Goal: Information Seeking & Learning: Learn about a topic

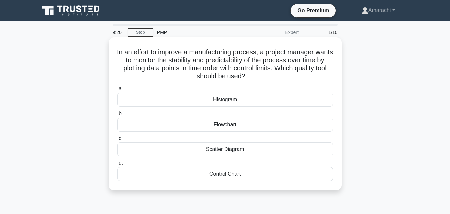
click at [222, 175] on div "Control Chart" at bounding box center [225, 174] width 216 height 14
click at [117, 165] on input "d. Control Chart" at bounding box center [117, 163] width 0 height 4
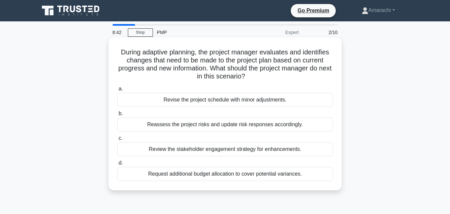
click at [199, 150] on div "Review the stakeholder engagement strategy for enhancements." at bounding box center [225, 149] width 216 height 14
click at [117, 140] on input "c. Review the stakeholder engagement strategy for enhancements." at bounding box center [117, 138] width 0 height 4
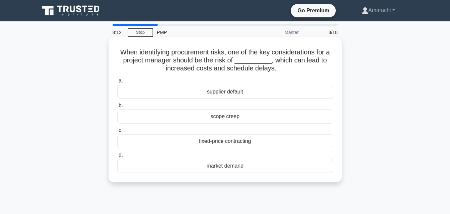
click at [225, 168] on div "market demand" at bounding box center [225, 166] width 216 height 14
click at [117, 157] on input "d. market demand" at bounding box center [117, 155] width 0 height 4
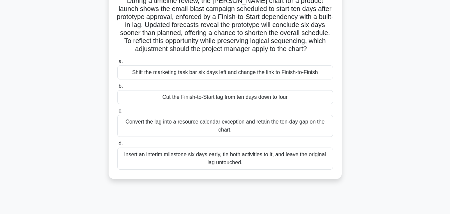
scroll to position [53, 0]
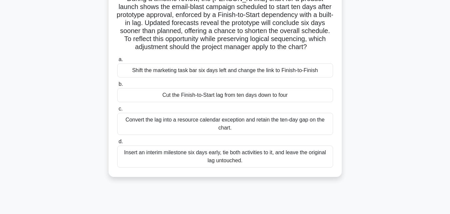
click at [252, 161] on div "Insert an interim milestone six days early, tie both activities to it, and leav…" at bounding box center [225, 156] width 216 height 22
click at [117, 144] on input "d. Insert an interim milestone six days early, tie both activities to it, and l…" at bounding box center [117, 141] width 0 height 4
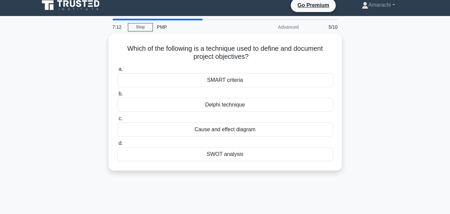
scroll to position [0, 0]
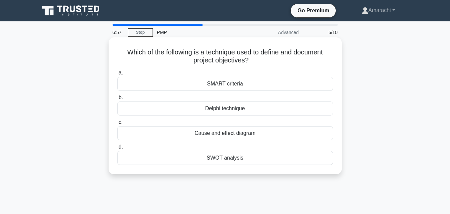
click at [224, 84] on div "SMART criteria" at bounding box center [225, 84] width 216 height 14
click at [117, 75] on input "a. SMART criteria" at bounding box center [117, 73] width 0 height 4
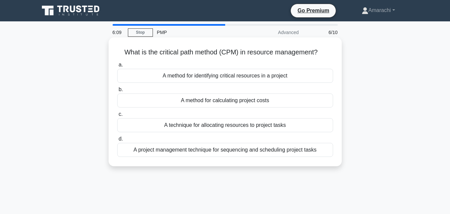
click at [238, 127] on div "A technique for allocating resources to project tasks" at bounding box center [225, 125] width 216 height 14
click at [117, 116] on input "c. A technique for allocating resources to project tasks" at bounding box center [117, 114] width 0 height 4
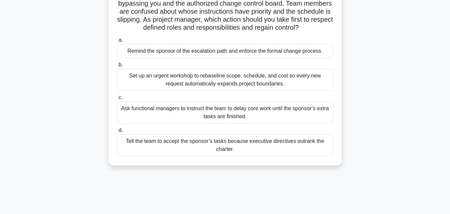
scroll to position [67, 0]
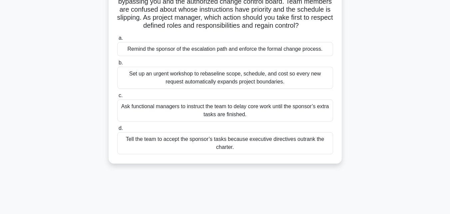
click at [239, 51] on div "Remind the sponsor of the escalation path and enforce the formal change process." at bounding box center [225, 49] width 216 height 14
click at [117, 40] on input "a. Remind the sponsor of the escalation path and enforce the formal change proc…" at bounding box center [117, 38] width 0 height 4
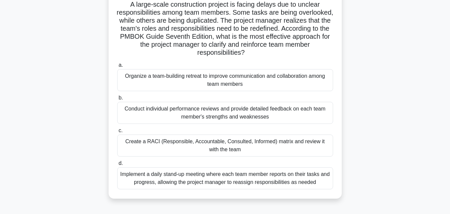
scroll to position [53, 0]
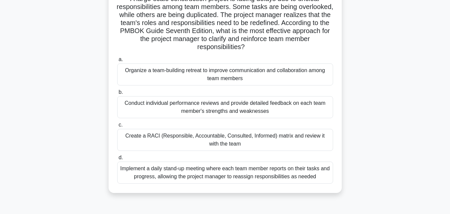
click at [279, 174] on div "Implement a daily stand-up meeting where each team member reports on their task…" at bounding box center [225, 172] width 216 height 22
click at [117, 160] on input "d. Implement a daily stand-up meeting where each team member reports on their t…" at bounding box center [117, 157] width 0 height 4
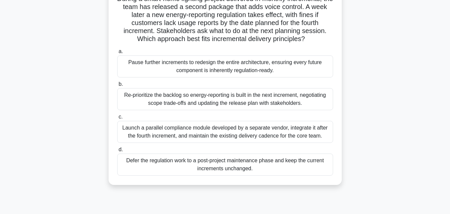
click at [191, 95] on div "Re-prioritize the backlog so energy-reporting is built in the next increment, n…" at bounding box center [225, 99] width 216 height 22
click at [117, 86] on input "b. Re-prioritize the backlog so energy-reporting is built in the next increment…" at bounding box center [117, 84] width 0 height 4
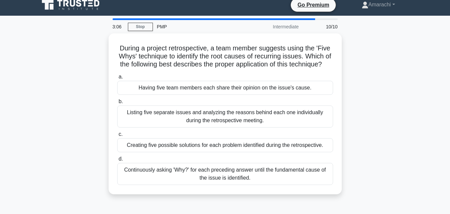
scroll to position [0, 0]
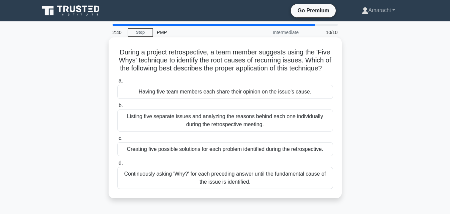
click at [216, 189] on div "Continuously asking 'Why?' for each preceding answer until the fundamental caus…" at bounding box center [225, 178] width 216 height 22
click at [117, 165] on input "d. Continuously asking 'Why?' for each preceding answer until the fundamental c…" at bounding box center [117, 163] width 0 height 4
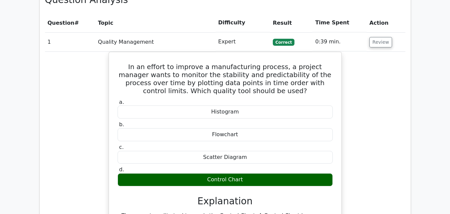
scroll to position [586, 0]
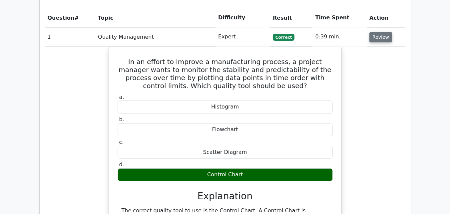
click at [379, 32] on button "Review" at bounding box center [381, 37] width 23 height 10
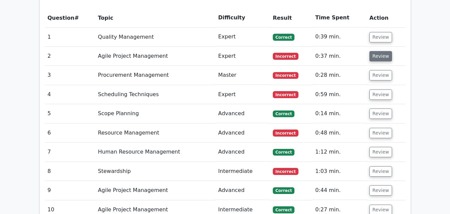
click at [384, 51] on button "Review" at bounding box center [381, 56] width 23 height 10
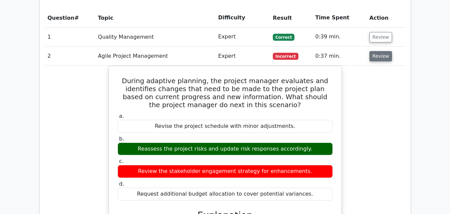
click at [384, 51] on button "Review" at bounding box center [381, 56] width 23 height 10
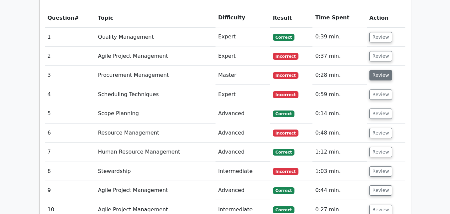
click at [380, 70] on button "Review" at bounding box center [381, 75] width 23 height 10
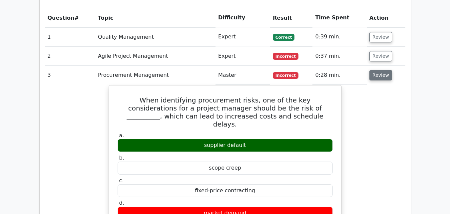
click at [380, 70] on button "Review" at bounding box center [381, 75] width 23 height 10
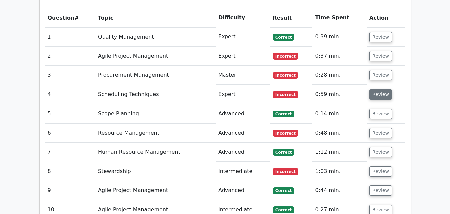
click at [386, 89] on button "Review" at bounding box center [381, 94] width 23 height 10
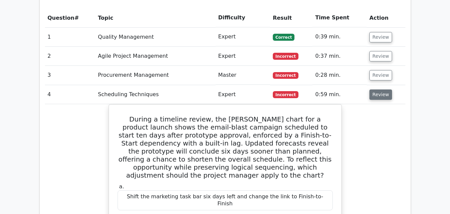
click at [386, 89] on button "Review" at bounding box center [381, 94] width 23 height 10
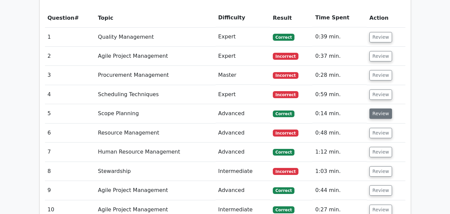
click at [383, 108] on button "Review" at bounding box center [381, 113] width 23 height 10
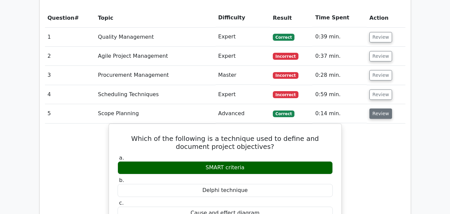
click at [383, 108] on button "Review" at bounding box center [381, 113] width 23 height 10
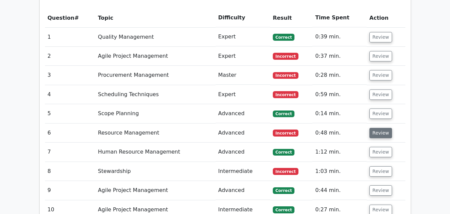
click at [384, 128] on button "Review" at bounding box center [381, 133] width 23 height 10
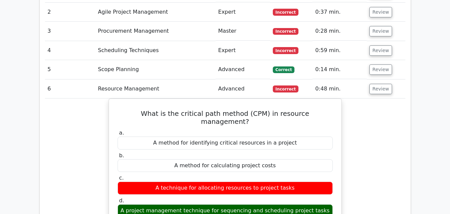
scroll to position [640, 0]
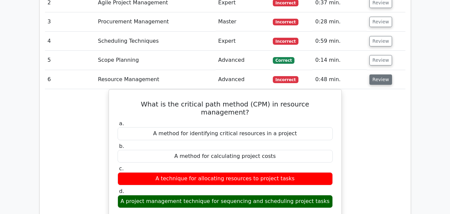
click at [381, 74] on button "Review" at bounding box center [381, 79] width 23 height 10
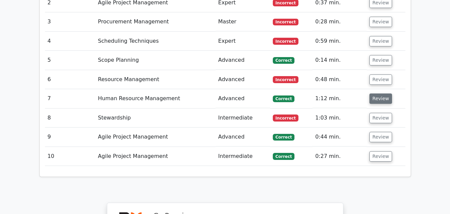
click at [377, 93] on button "Review" at bounding box center [381, 98] width 23 height 10
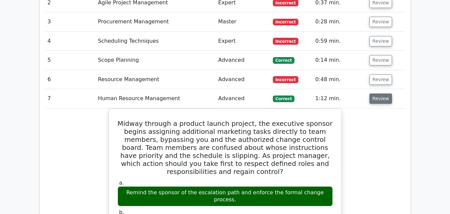
click at [377, 93] on button "Review" at bounding box center [381, 98] width 23 height 10
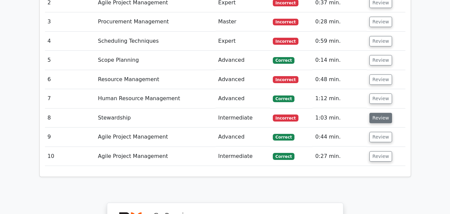
click at [380, 113] on button "Review" at bounding box center [381, 118] width 23 height 10
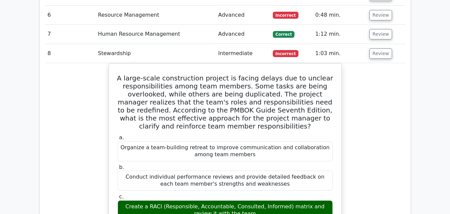
scroll to position [706, 0]
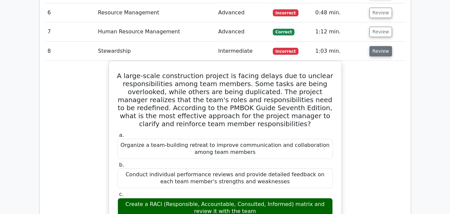
click at [380, 46] on button "Review" at bounding box center [381, 51] width 23 height 10
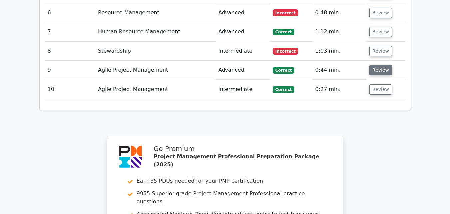
click at [379, 65] on button "Review" at bounding box center [381, 70] width 23 height 10
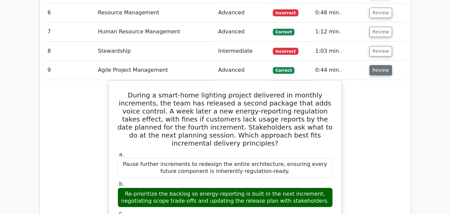
click at [379, 65] on button "Review" at bounding box center [381, 70] width 23 height 10
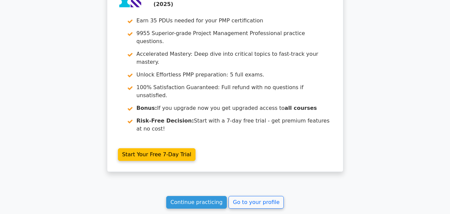
scroll to position [892, 0]
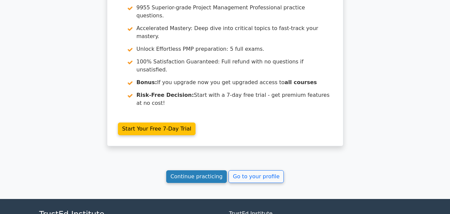
click at [208, 170] on link "Continue practicing" at bounding box center [196, 176] width 61 height 13
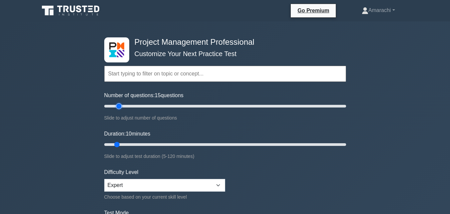
click at [119, 106] on input "Number of questions: 15 questions" at bounding box center [225, 106] width 242 height 8
type input "20"
click at [125, 107] on input "Number of questions: 20 questions" at bounding box center [225, 106] width 242 height 8
click at [125, 143] on input "Duration: 15 minutes" at bounding box center [225, 144] width 242 height 8
click at [131, 144] on input "Duration: 15 minutes" at bounding box center [225, 144] width 242 height 8
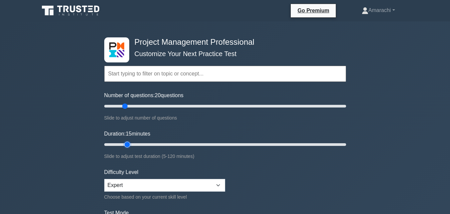
click at [131, 144] on input "Duration: 15 minutes" at bounding box center [225, 144] width 242 height 8
click at [132, 145] on input "Duration: 15 minutes" at bounding box center [225, 144] width 242 height 8
type input "20"
click at [135, 145] on input "Duration: 20 minutes" at bounding box center [225, 144] width 242 height 8
